Goal: Task Accomplishment & Management: Manage account settings

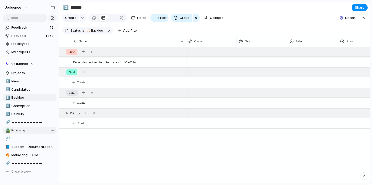
scroll to position [31, 0]
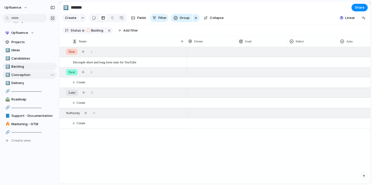
click at [24, 73] on span "Conception" at bounding box center [33, 75] width 44 height 5
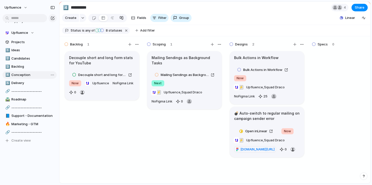
type input "**********"
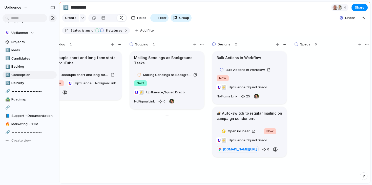
scroll to position [0, 18]
click at [248, 143] on span "Upfluence , Squad Draco" at bounding box center [247, 140] width 38 height 5
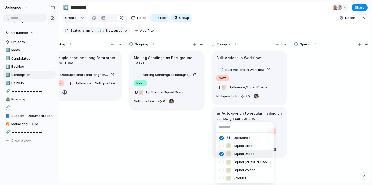
click at [222, 153] on div at bounding box center [221, 154] width 9 height 9
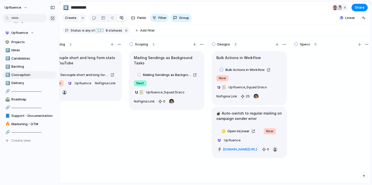
click at [303, 138] on div "Upfluence ⚡ Squad Libra ⚡ Squad Draco ⚡ Squad [PERSON_NAME] ⚡ Squad Volans ⚡ Pr…" at bounding box center [186, 92] width 372 height 185
click at [245, 90] on span "Upfluence , Squad Draco" at bounding box center [247, 87] width 38 height 5
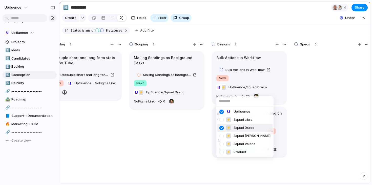
click at [222, 128] on div at bounding box center [221, 128] width 9 height 9
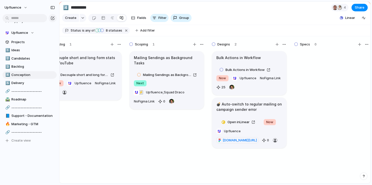
click at [312, 106] on div "Upfluence ⚡ Squad Libra ⚡ Squad Draco ⚡ Squad [PERSON_NAME] ⚡ Squad Volans ⚡ Pr…" at bounding box center [186, 92] width 372 height 185
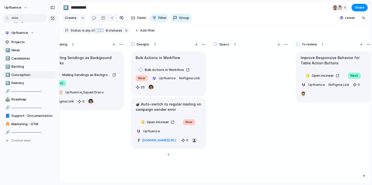
scroll to position [0, 84]
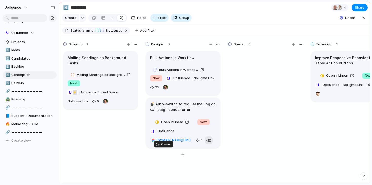
click at [206, 143] on div "button" at bounding box center [208, 140] width 5 height 5
type input "****"
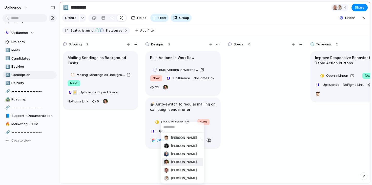
click at [259, 135] on div "[PERSON_NAME] [PERSON_NAME] [PERSON_NAME] [PERSON_NAME] [PERSON_NAME] [PERSON_N…" at bounding box center [186, 92] width 372 height 185
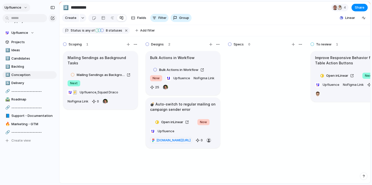
click at [14, 6] on span "Upfluence" at bounding box center [13, 7] width 17 height 5
click at [20, 26] on span "Invite members" at bounding box center [24, 27] width 24 height 5
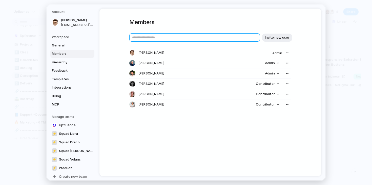
click at [242, 40] on input "text" at bounding box center [194, 37] width 131 height 8
paste input "**********"
type input "**********"
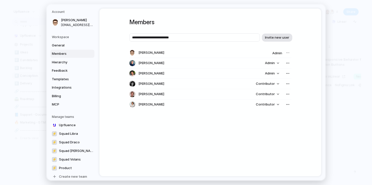
click at [272, 38] on span "Invite new user" at bounding box center [277, 37] width 24 height 5
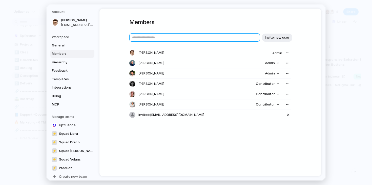
click at [159, 38] on input "text" at bounding box center [194, 37] width 131 height 8
paste input "**********"
type input "**********"
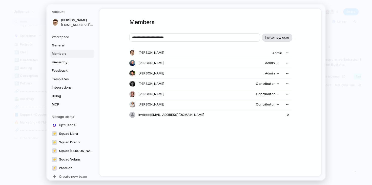
click at [271, 37] on span "Invite new user" at bounding box center [277, 37] width 24 height 5
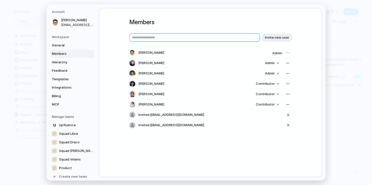
click at [168, 39] on input "text" at bounding box center [194, 37] width 131 height 8
paste input "**********"
type input "**********"
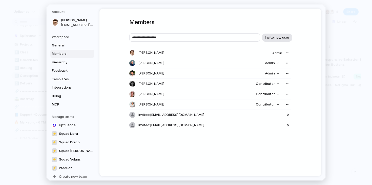
click at [278, 37] on span "Invite new user" at bounding box center [277, 37] width 24 height 5
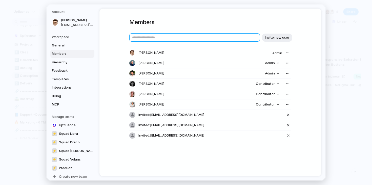
click at [224, 40] on input "text" at bounding box center [194, 37] width 131 height 8
paste input "**********"
type input "**********"
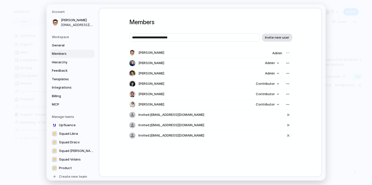
click at [283, 37] on span "Invite new user" at bounding box center [277, 37] width 24 height 5
click at [272, 104] on span "Contributor" at bounding box center [265, 104] width 19 height 5
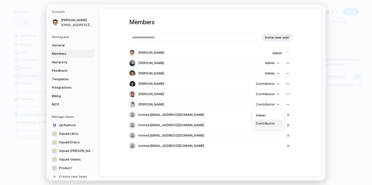
click at [268, 105] on div "Admin Contributor" at bounding box center [186, 92] width 372 height 185
click at [284, 104] on button "button" at bounding box center [287, 104] width 7 height 7
click at [306, 95] on div "Remove from workspace" at bounding box center [186, 92] width 372 height 185
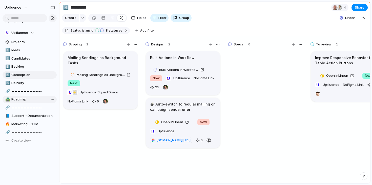
click at [19, 99] on span "Roadmap" at bounding box center [33, 99] width 44 height 5
type input "*******"
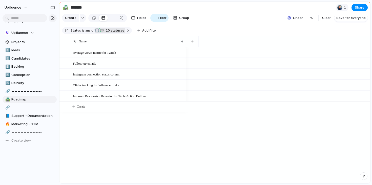
click at [113, 33] on span "10 statuses" at bounding box center [114, 30] width 20 height 5
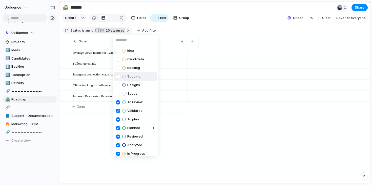
click at [134, 78] on span "Scoping" at bounding box center [133, 76] width 13 height 5
click at [133, 84] on span "Designs" at bounding box center [133, 85] width 13 height 5
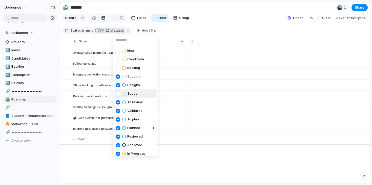
click at [132, 94] on span "Specs" at bounding box center [132, 93] width 10 height 5
click at [133, 66] on span "Backlog" at bounding box center [133, 68] width 13 height 5
click at [137, 67] on span "Backlog" at bounding box center [133, 68] width 13 height 5
click at [137, 64] on li "Backlog" at bounding box center [135, 68] width 43 height 9
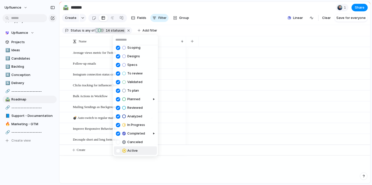
click at [138, 150] on li "Active" at bounding box center [135, 151] width 43 height 9
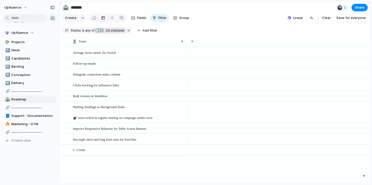
click at [176, 167] on div "Idea Candidate Backlog Scoping Designs Specs To review Validated To plan Planne…" at bounding box center [186, 92] width 372 height 185
click at [353, 20] on span "Save for everyone" at bounding box center [350, 17] width 29 height 5
click at [113, 33] on span "14 statuses" at bounding box center [114, 30] width 20 height 5
click at [113, 34] on div "Idea Candidate Backlog Scoping Designs Specs To review Validated To plan Planne…" at bounding box center [186, 92] width 372 height 185
click at [113, 33] on span "14 statuses" at bounding box center [114, 30] width 20 height 5
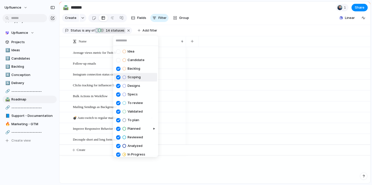
click at [139, 78] on span "Scoping" at bounding box center [133, 77] width 13 height 5
click at [137, 79] on span "Scoping" at bounding box center [133, 77] width 13 height 5
click at [137, 69] on span "Backlog" at bounding box center [133, 68] width 13 height 5
click at [137, 78] on span "Scoping" at bounding box center [133, 77] width 13 height 5
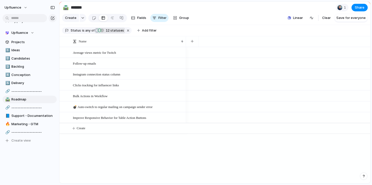
click at [202, 29] on div "Idea Candidate Backlog Scoping Designs Specs To review Validated To plan Planne…" at bounding box center [186, 92] width 372 height 185
